Goal: Use online tool/utility: Utilize a website feature to perform a specific function

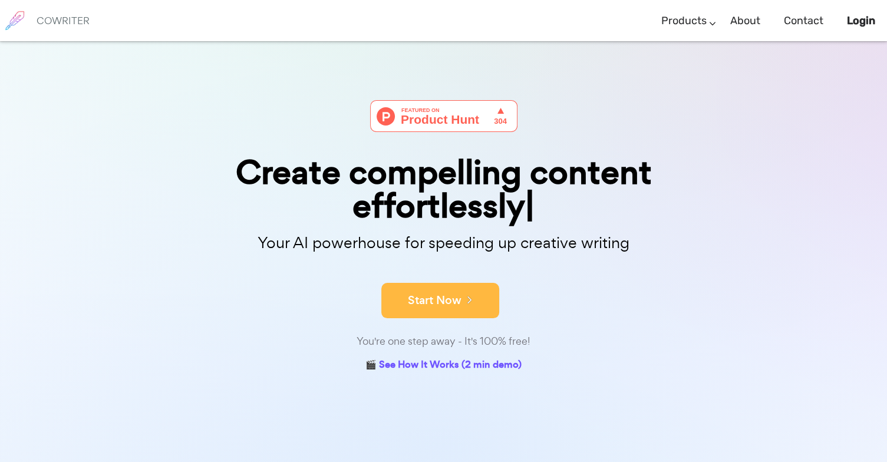
click at [442, 302] on button "Start Now" at bounding box center [440, 300] width 118 height 35
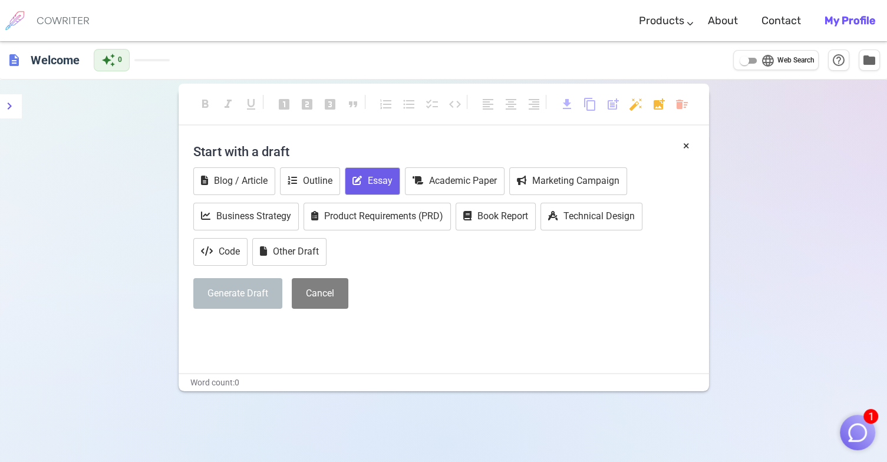
click at [379, 180] on button "Essay" at bounding box center [372, 181] width 55 height 28
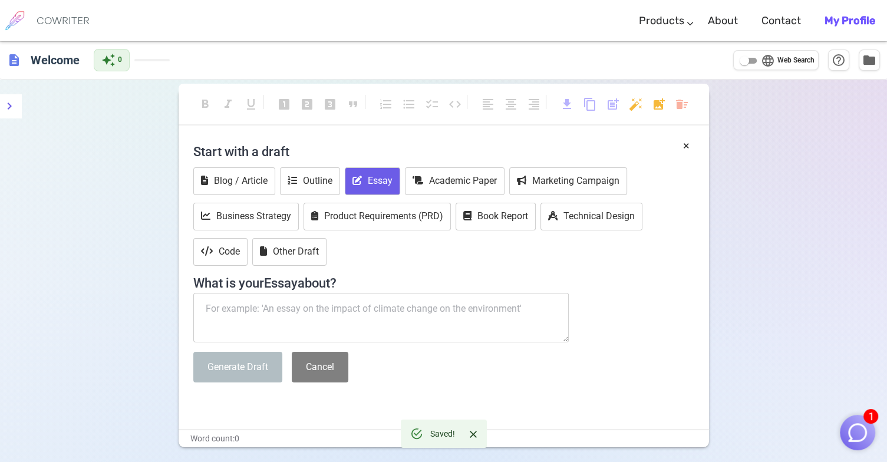
click at [275, 303] on textarea at bounding box center [381, 317] width 376 height 49
paste textarea "How can an unexpected event turn into a major challenge? Use the techniques you…"
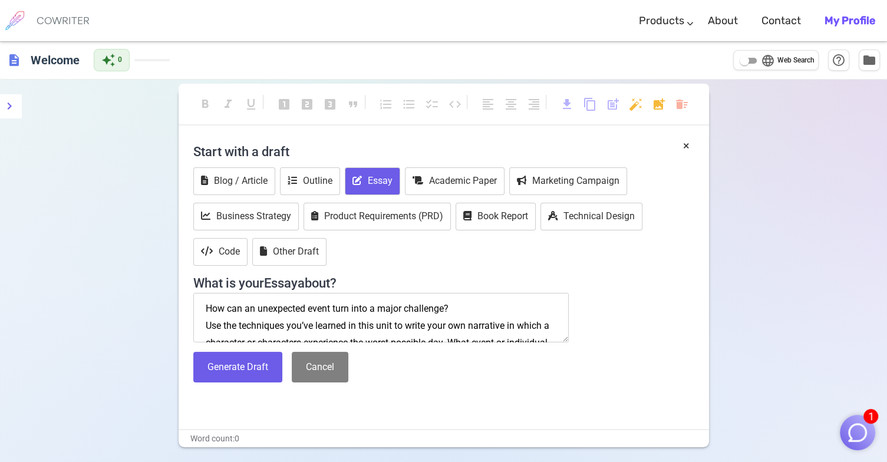
scroll to position [177, 0]
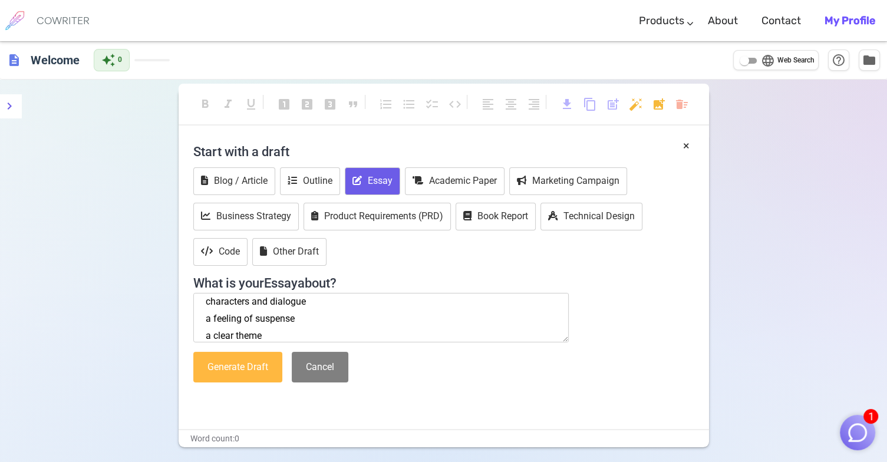
type textarea "How can an unexpected event turn into a major challenge? Use the techniques you…"
click at [227, 366] on button "Generate Draft" at bounding box center [237, 367] width 89 height 31
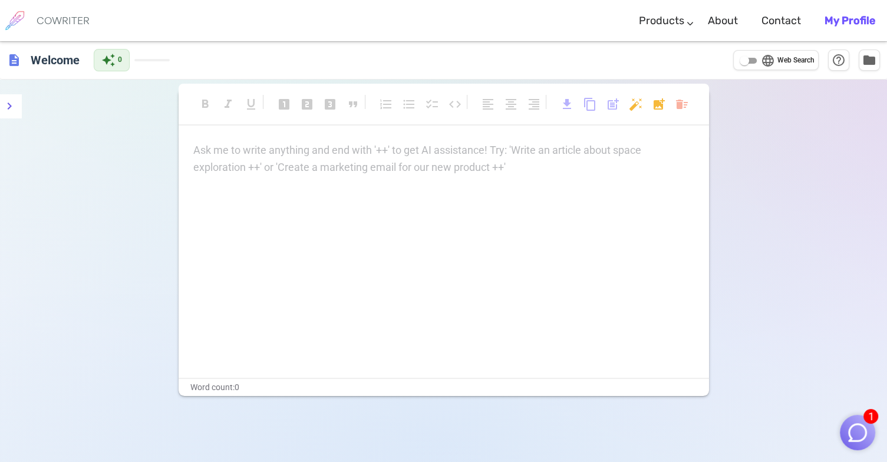
click at [520, 173] on div "Ask me to write anything and end with '++' to get AI assistance! Try: 'Write an…" at bounding box center [443, 159] width 501 height 34
click at [407, 173] on div "Ask me to write anything and end with '++' to get AI assistance! Try: 'Write an…" at bounding box center [443, 159] width 501 height 34
